Goal: Task Accomplishment & Management: Use online tool/utility

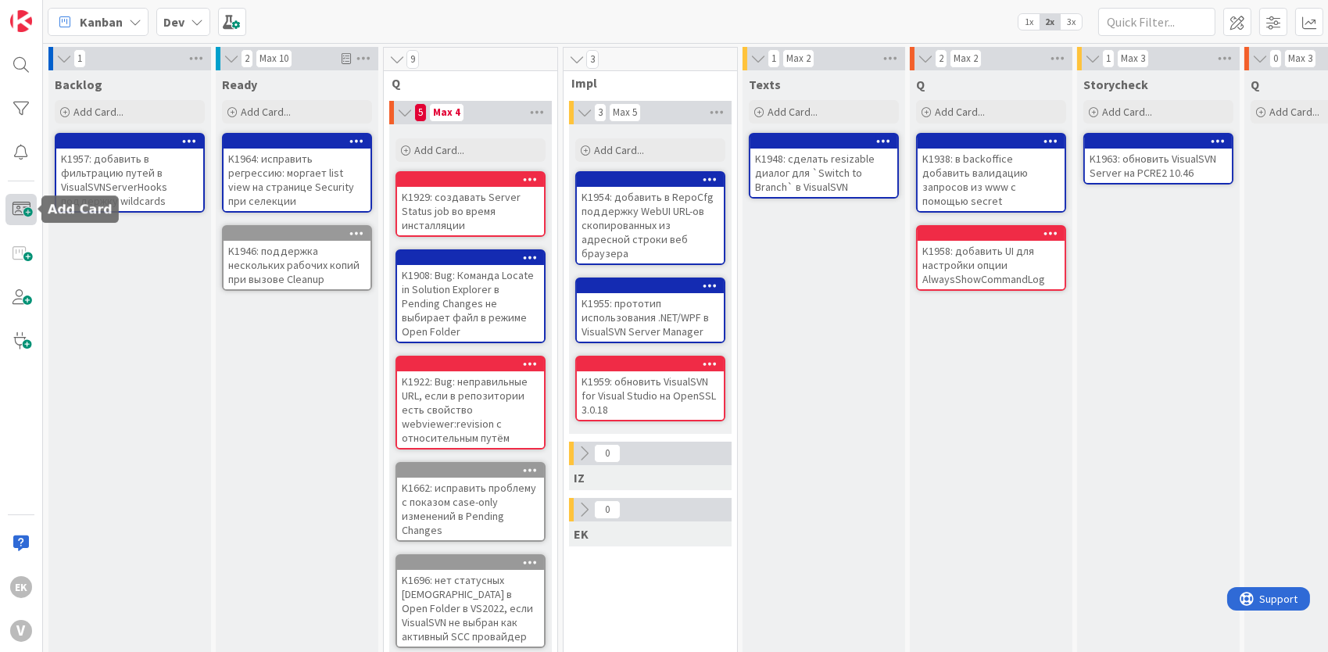
click at [14, 201] on span at bounding box center [20, 209] width 31 height 31
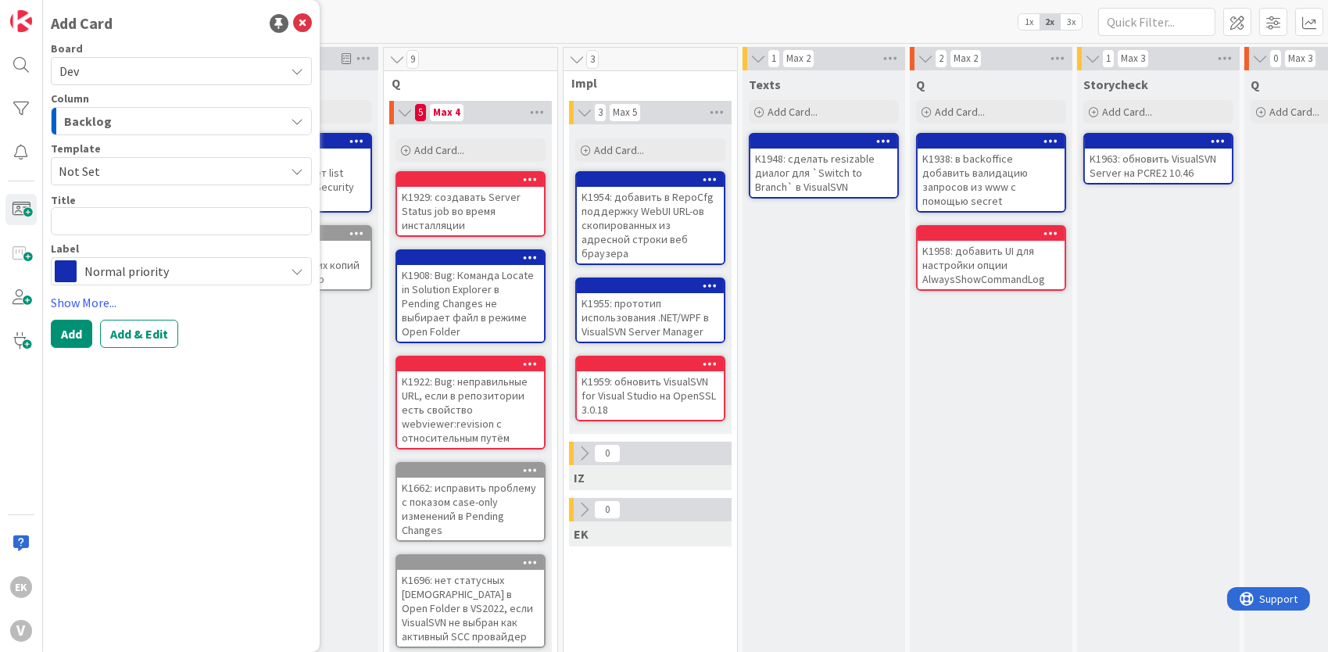
type textarea "x"
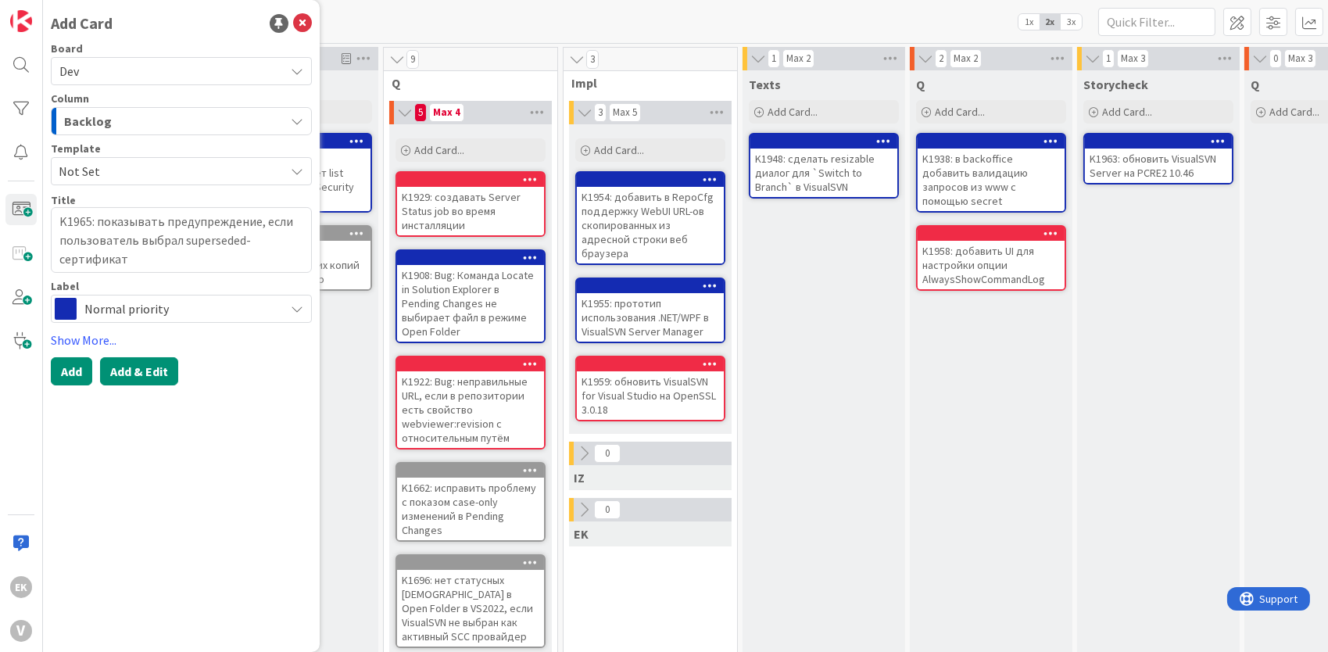
type textarea "K1965: показывать предупреждение, если пользователь выбрал superseded-сертификат"
click at [141, 370] on button "Add & Edit" at bounding box center [139, 371] width 78 height 28
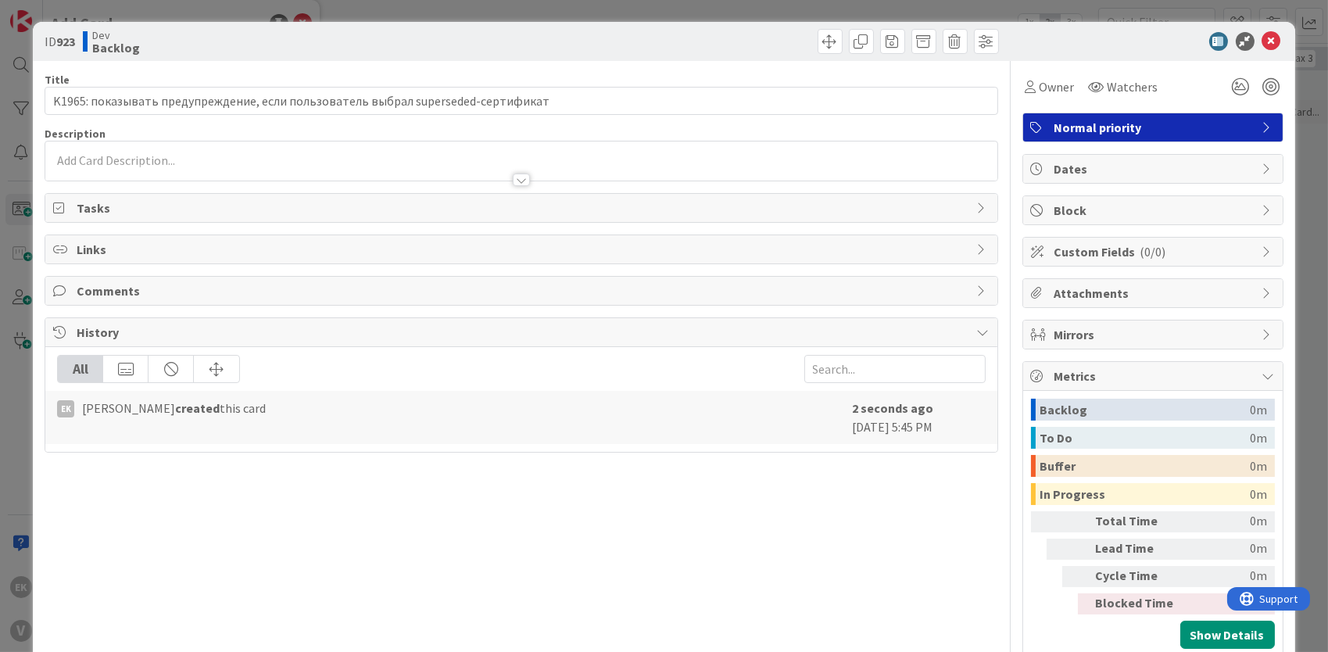
click at [132, 164] on div at bounding box center [520, 172] width 951 height 16
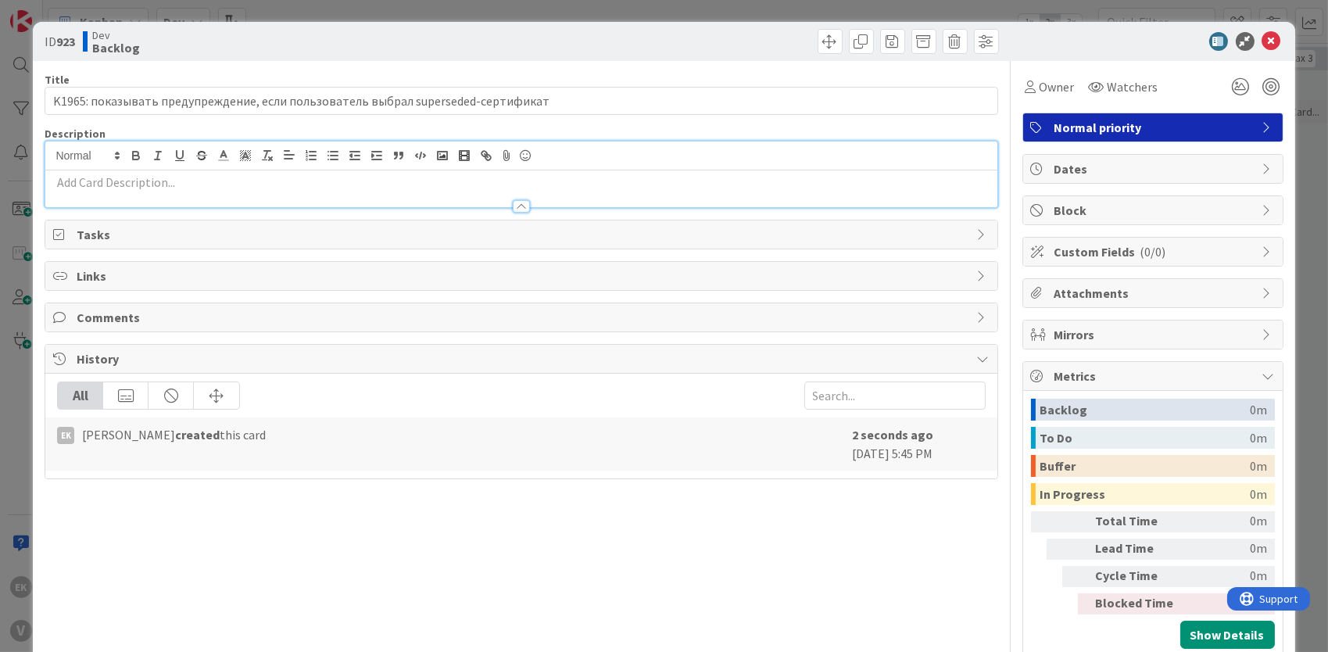
click at [112, 187] on p at bounding box center [520, 182] width 935 height 18
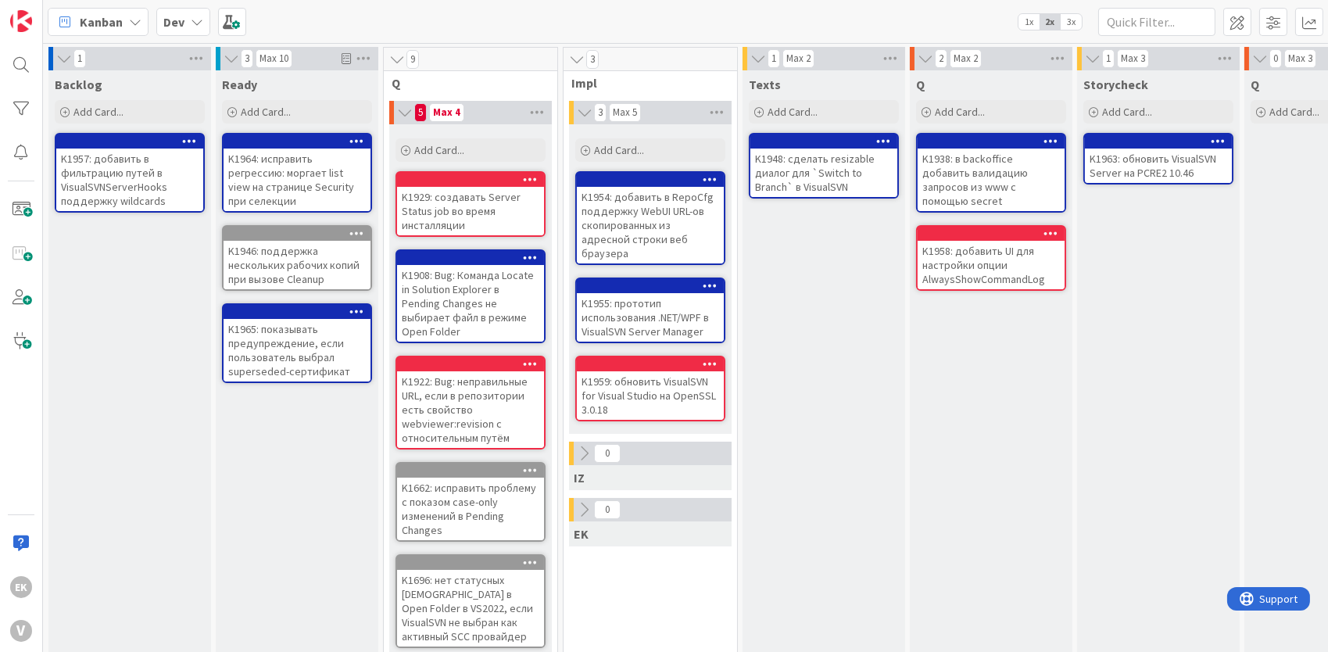
click at [279, 336] on div "K1965: показывать предупреждение, если пользователь выбрал superseded-сертификат" at bounding box center [297, 350] width 147 height 63
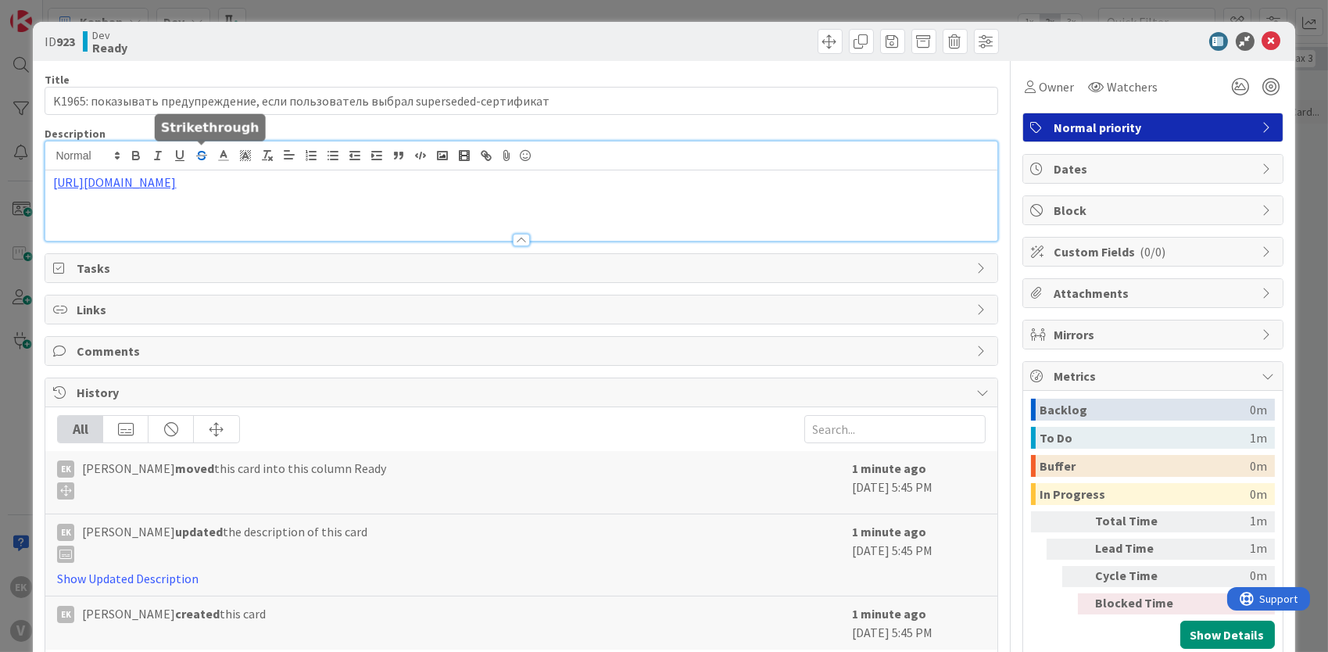
click at [197, 156] on div "https://docs.google.com/document/d/1cv_rxmT-bIUosoOjYxPV4g5WU5A5fXVIFV4DeorRYv8" at bounding box center [520, 190] width 951 height 99
click at [231, 213] on link "https://docs.google.com/document/d/1cv_rxmT-bIUosoOjYxPV4g5WU5A5fXVIFV4DeorRYv8" at bounding box center [250, 212] width 107 height 20
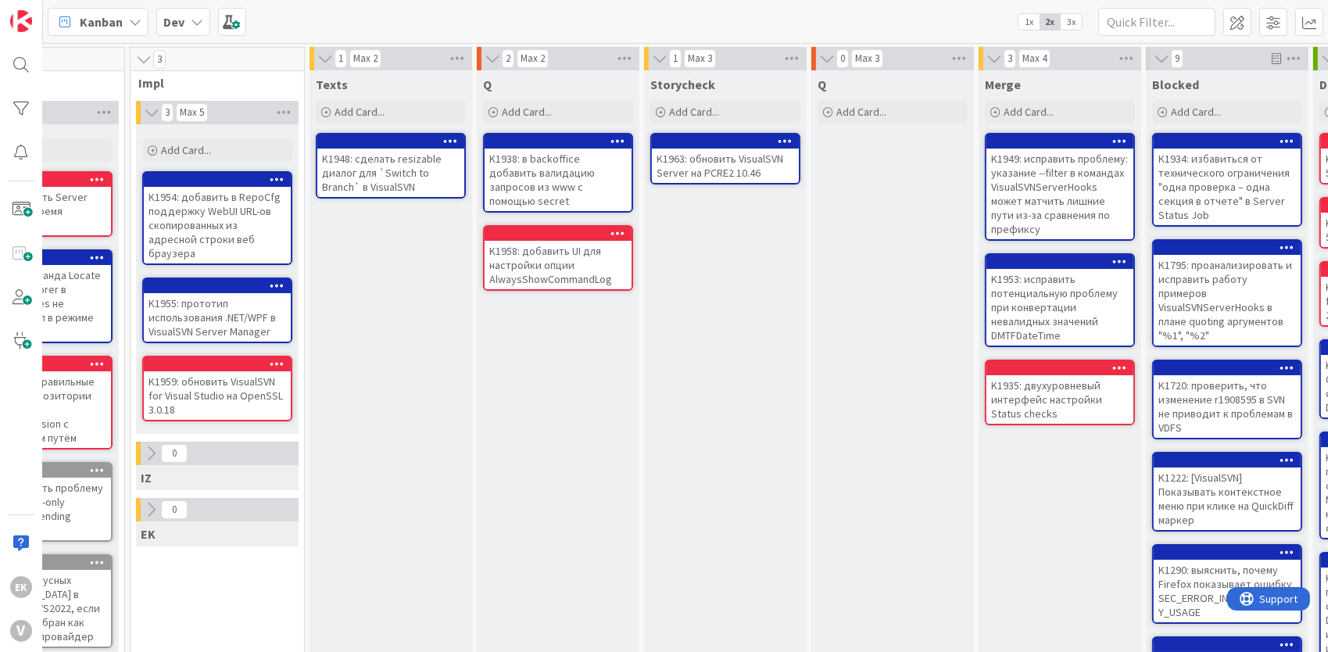
scroll to position [0, 430]
